Goal: Transaction & Acquisition: Book appointment/travel/reservation

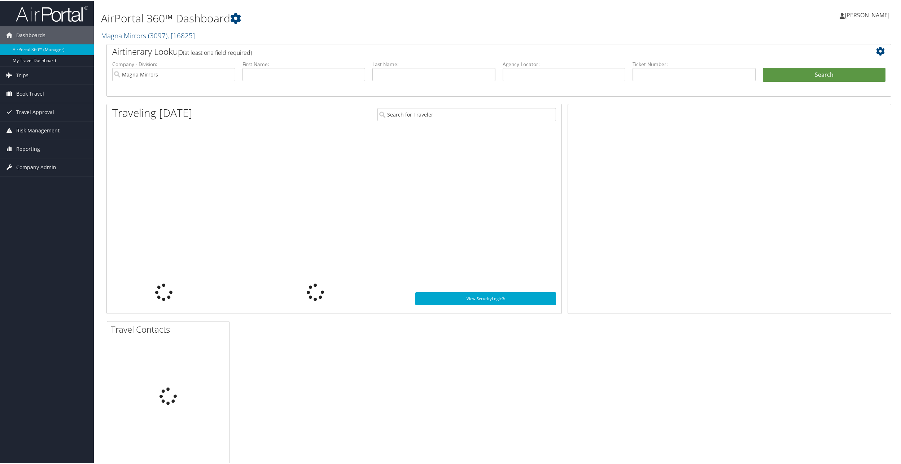
click at [39, 94] on span "Book Travel" at bounding box center [30, 93] width 28 height 18
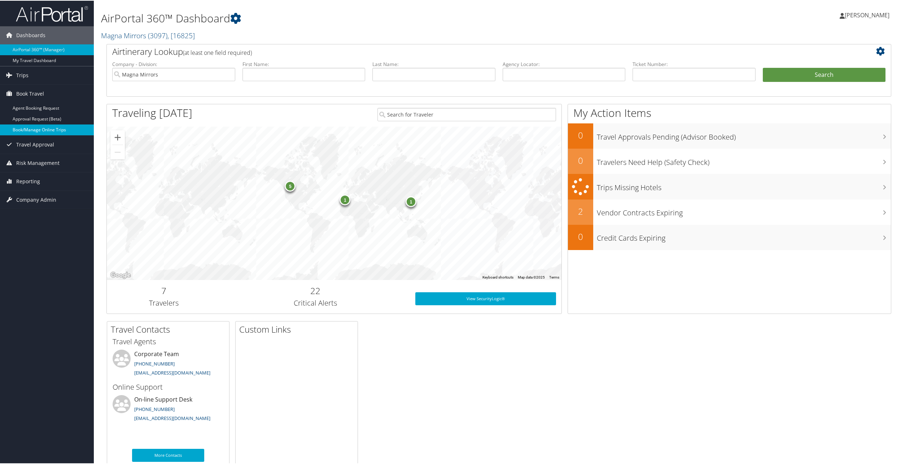
click at [36, 129] on link "Book/Manage Online Trips" at bounding box center [47, 129] width 94 height 11
